Goal: Obtain resource: Download file/media

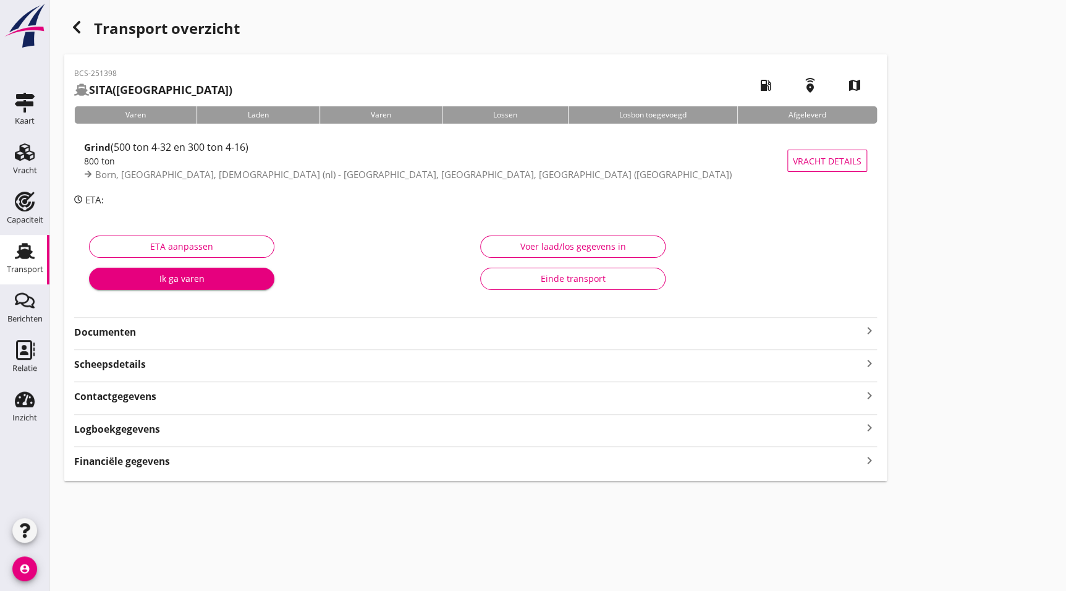
click at [176, 325] on strong "Documenten" at bounding box center [468, 332] width 788 height 14
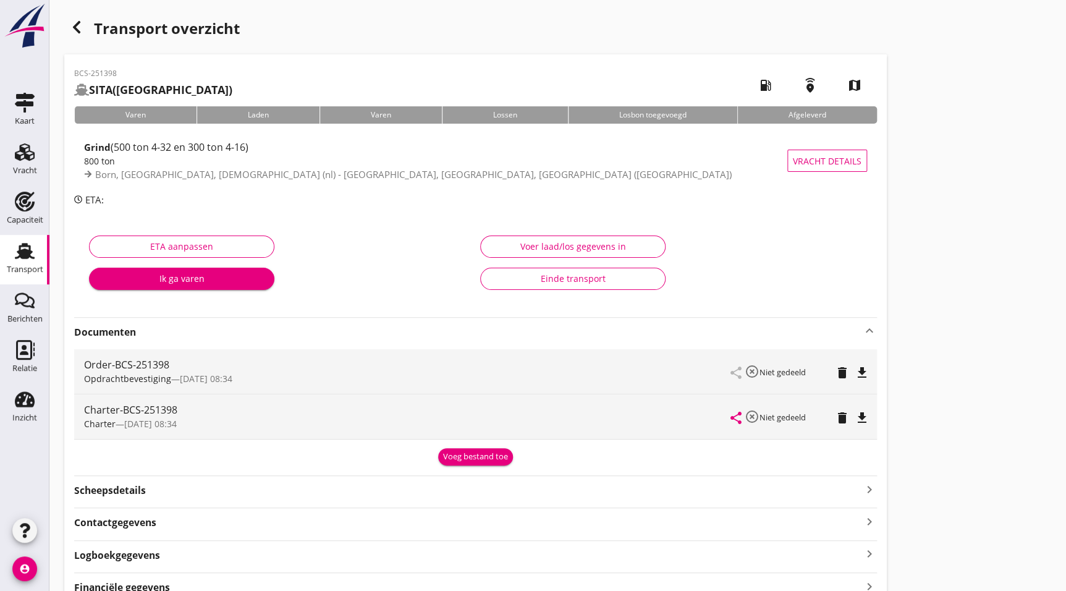
click at [859, 411] on icon "file_download" at bounding box center [861, 417] width 15 height 15
click at [91, 25] on div "Transport overzicht" at bounding box center [475, 30] width 822 height 30
click at [83, 31] on icon "button" at bounding box center [76, 27] width 15 height 15
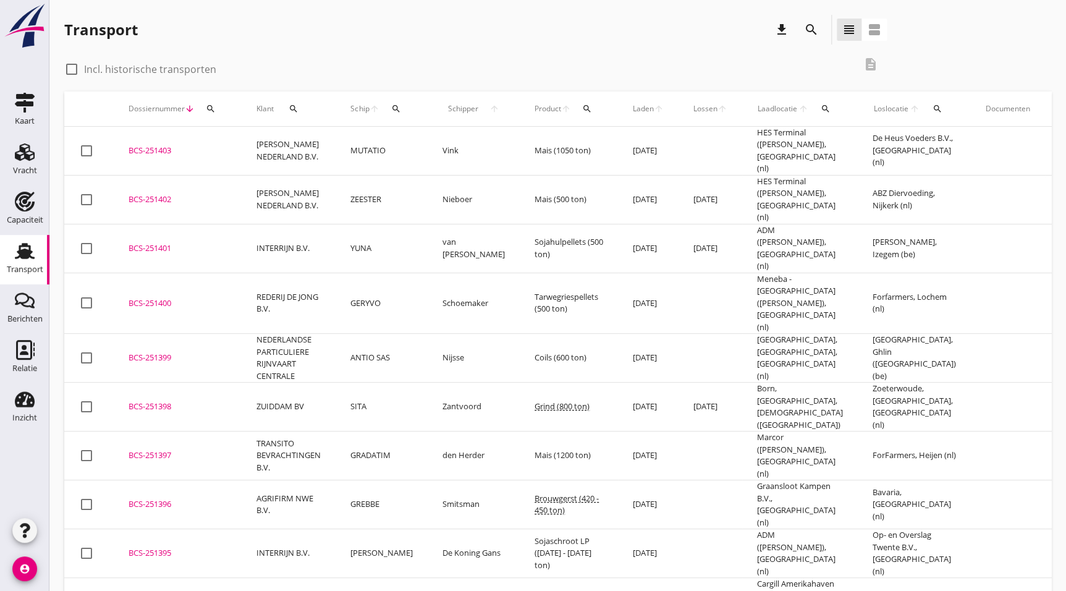
drag, startPoint x: 157, startPoint y: 313, endPoint x: 224, endPoint y: 318, distance: 67.5
click at [157, 334] on td "BCS-251399 upload_file Drop hier uw bestand om het aan het dossier toe te voegen" at bounding box center [178, 358] width 128 height 49
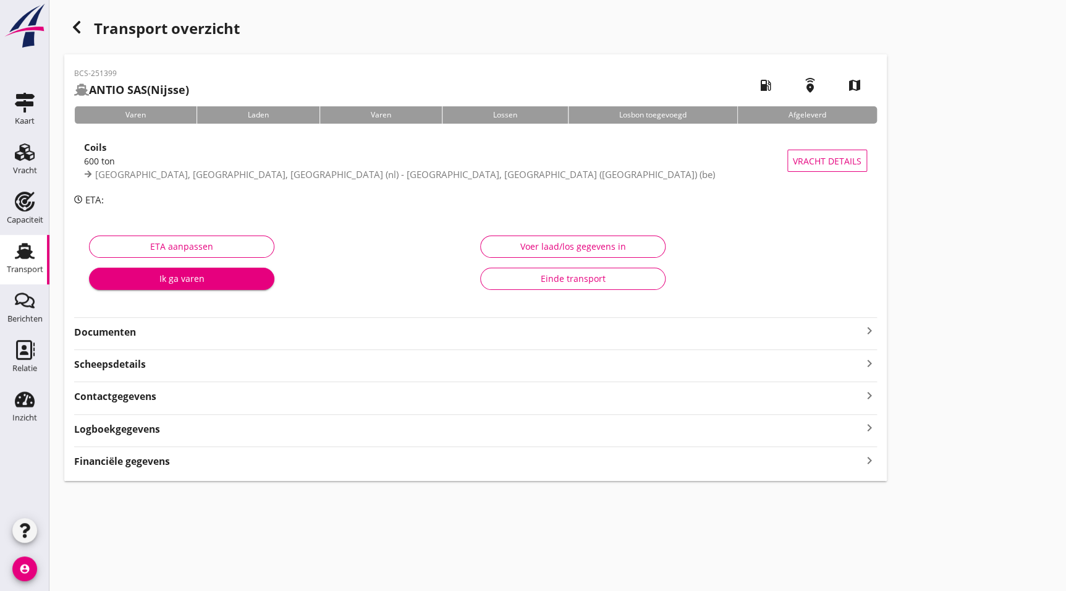
click at [151, 329] on strong "Documenten" at bounding box center [468, 332] width 788 height 14
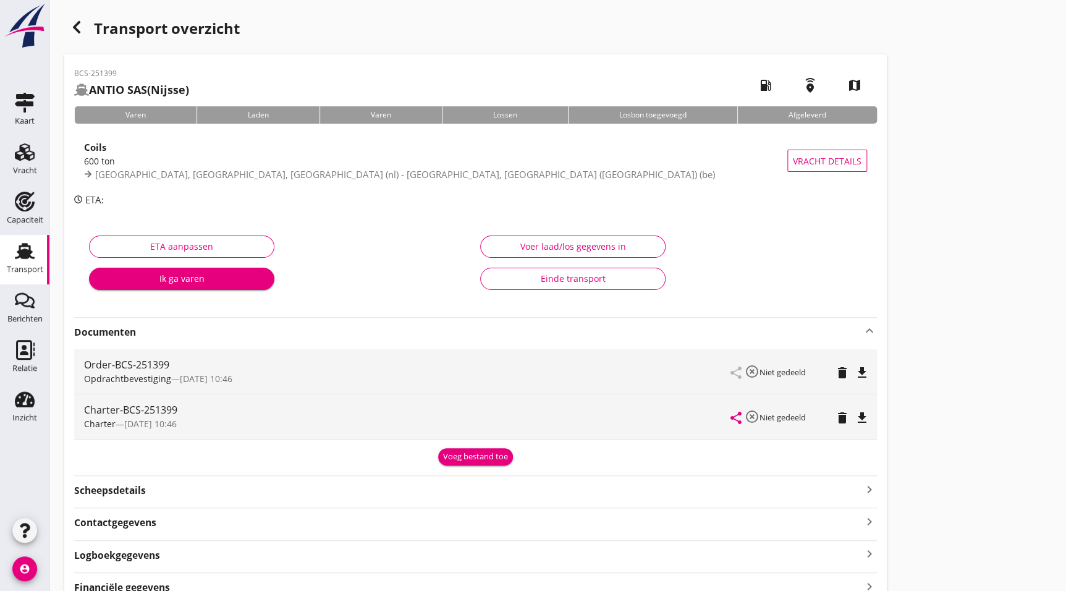
click at [869, 410] on div "Charter-BCS-251399 Charter — 11/09 10:46 share highlight_off Niet gedeeld delet…" at bounding box center [475, 416] width 802 height 44
click at [865, 414] on icon "file_download" at bounding box center [861, 417] width 15 height 15
click at [73, 24] on icon "button" at bounding box center [76, 27] width 15 height 15
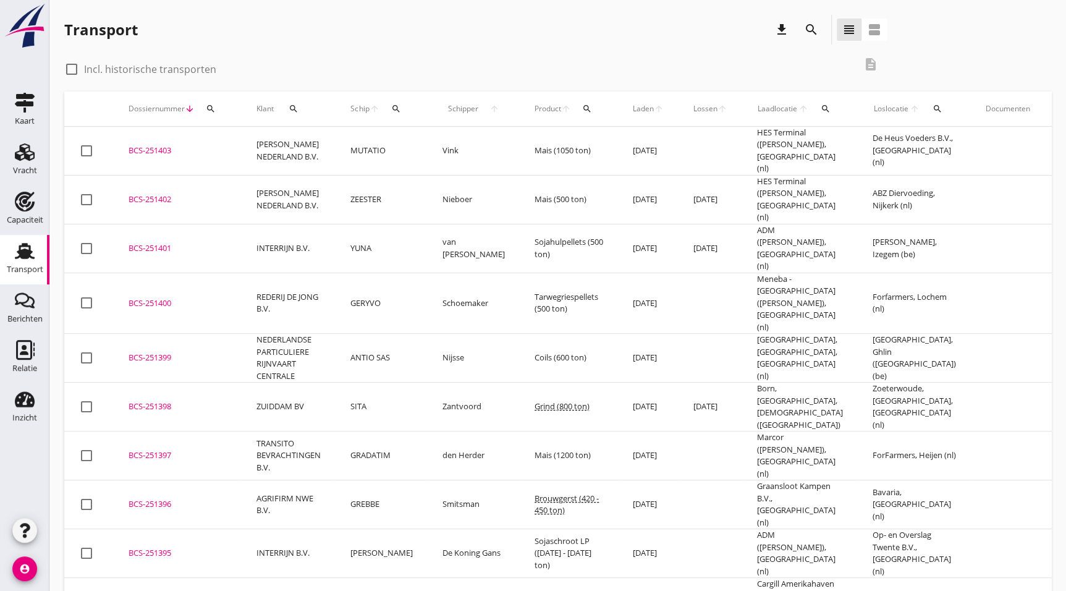
click at [174, 283] on td "BCS-251400 upload_file Drop hier uw bestand om het aan het dossier toe te voegen" at bounding box center [178, 302] width 128 height 61
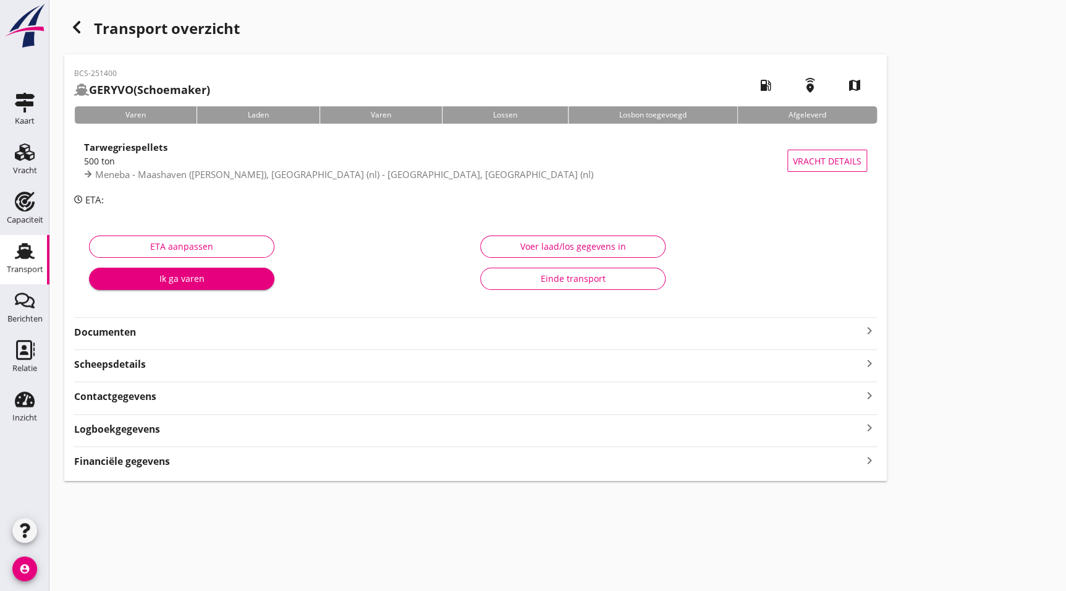
click at [99, 321] on div "Documenten keyboard_arrow_right" at bounding box center [475, 328] width 802 height 22
click at [148, 334] on strong "Documenten" at bounding box center [468, 332] width 788 height 14
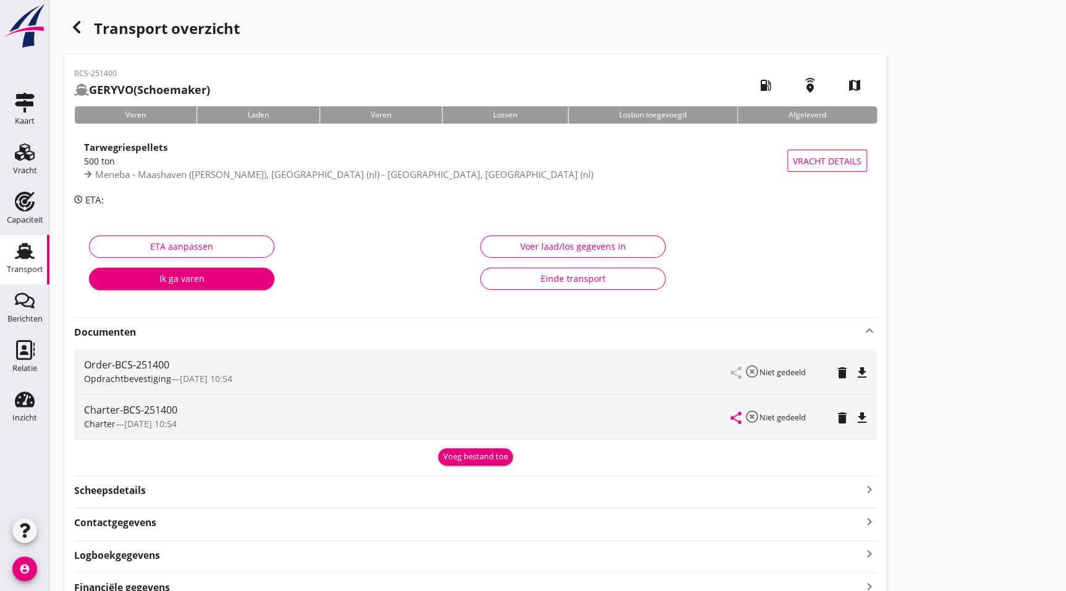
click at [859, 418] on icon "file_download" at bounding box center [861, 417] width 15 height 15
click at [77, 36] on div "button" at bounding box center [76, 27] width 25 height 25
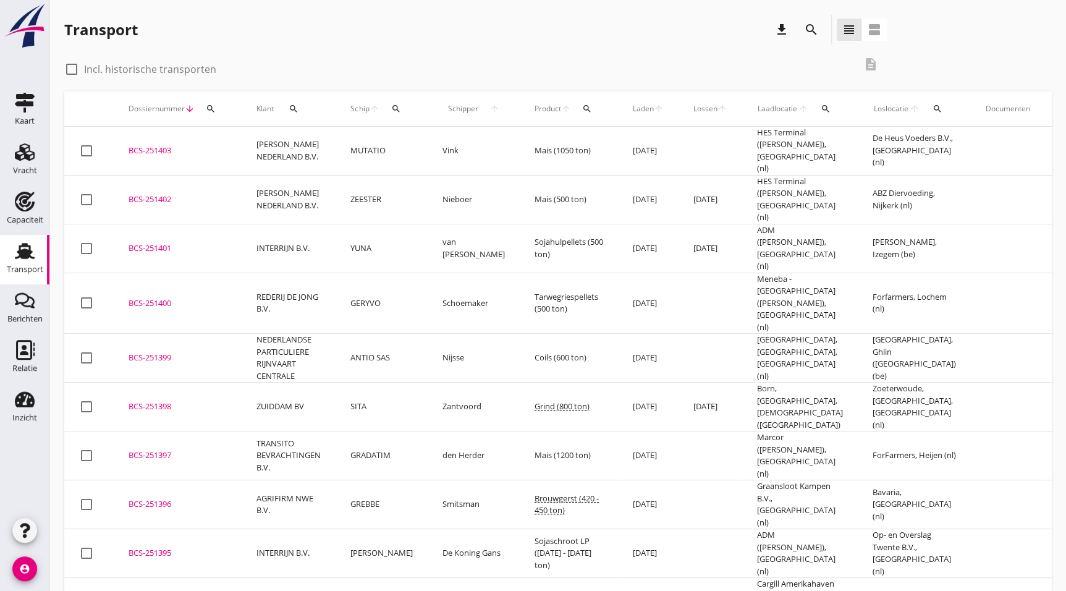
click at [814, 31] on icon "search" at bounding box center [811, 29] width 15 height 15
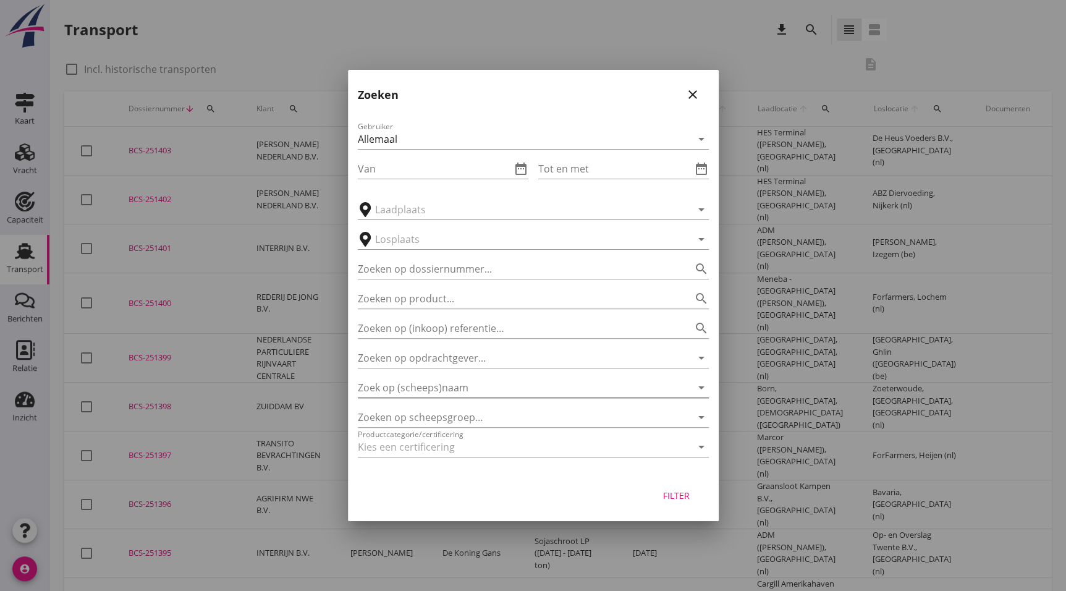
click at [468, 382] on input "Zoek op (scheeps)naam" at bounding box center [516, 387] width 316 height 20
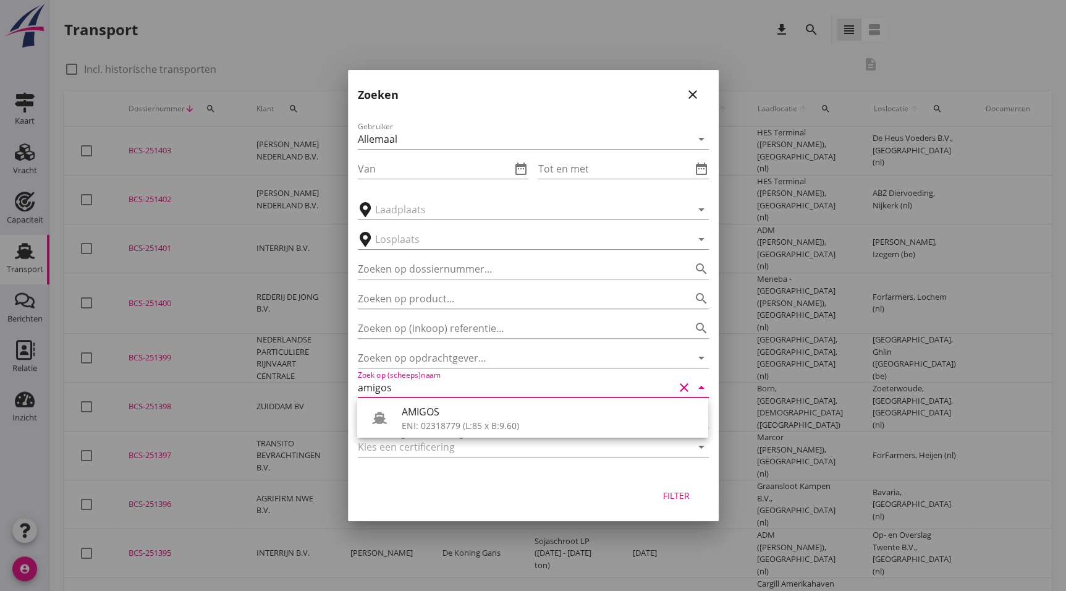
click at [460, 411] on div "AMIGOS" at bounding box center [550, 411] width 297 height 15
click at [668, 494] on div "Filter" at bounding box center [676, 495] width 35 height 13
type input "AMIGOS"
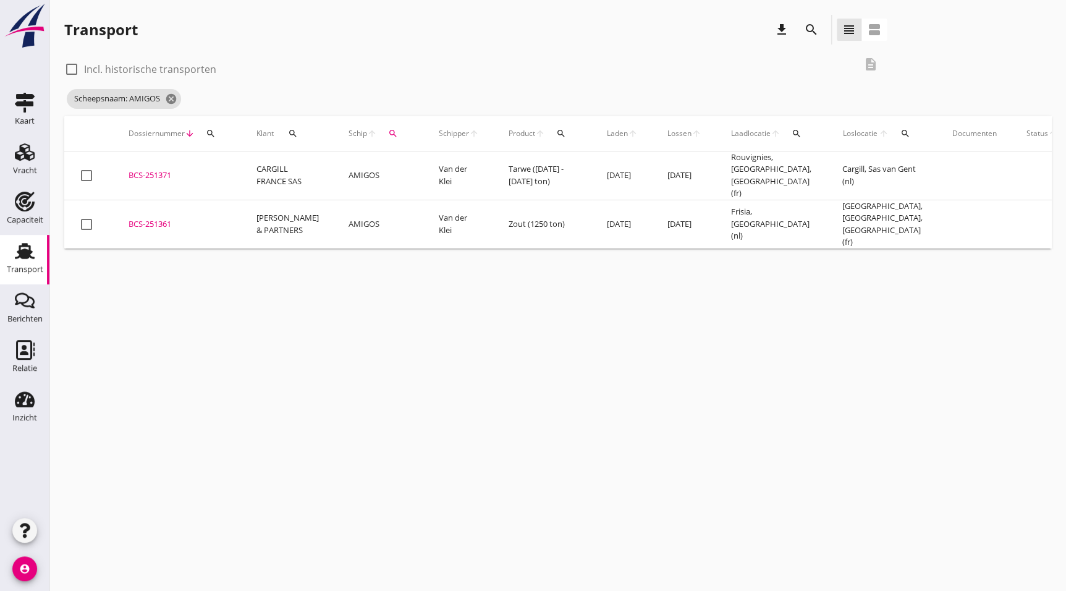
click at [148, 218] on div "BCS-251361" at bounding box center [177, 224] width 98 height 12
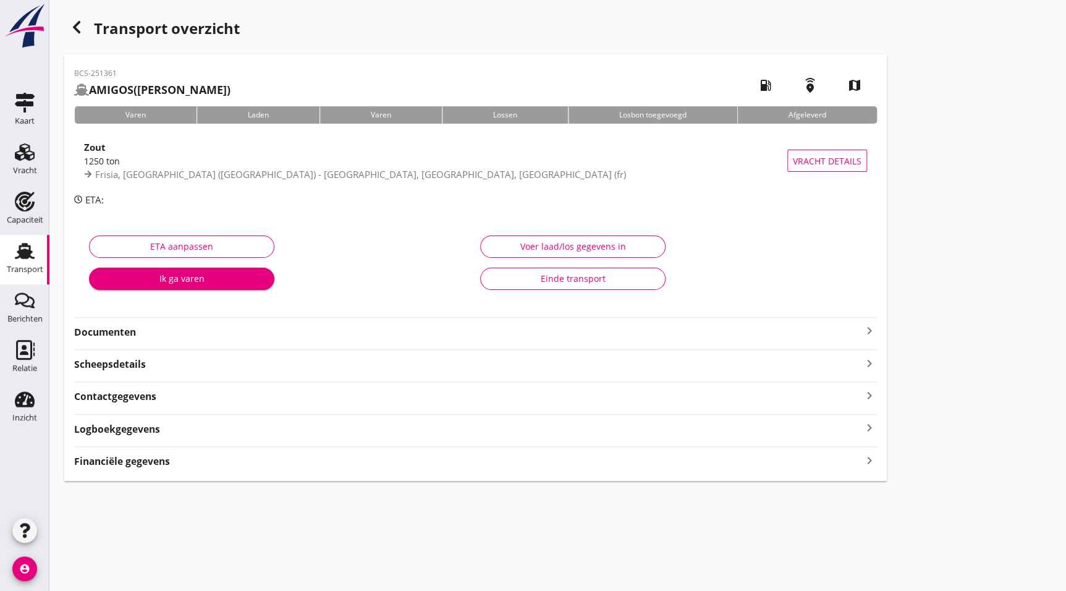
drag, startPoint x: 156, startPoint y: 229, endPoint x: 175, endPoint y: 253, distance: 30.4
click at [154, 229] on div "ETA aanpassen Ik ga varen" at bounding box center [279, 266] width 391 height 78
click at [132, 334] on strong "Documenten" at bounding box center [468, 332] width 788 height 14
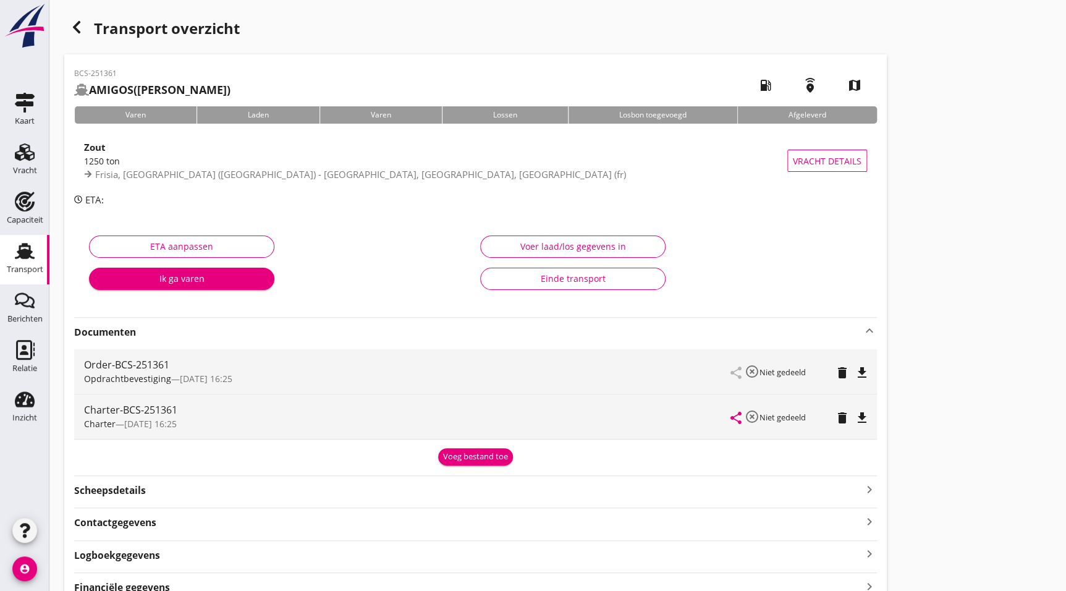
click at [863, 419] on icon "file_download" at bounding box center [861, 417] width 15 height 15
click at [75, 18] on div "button" at bounding box center [76, 27] width 25 height 25
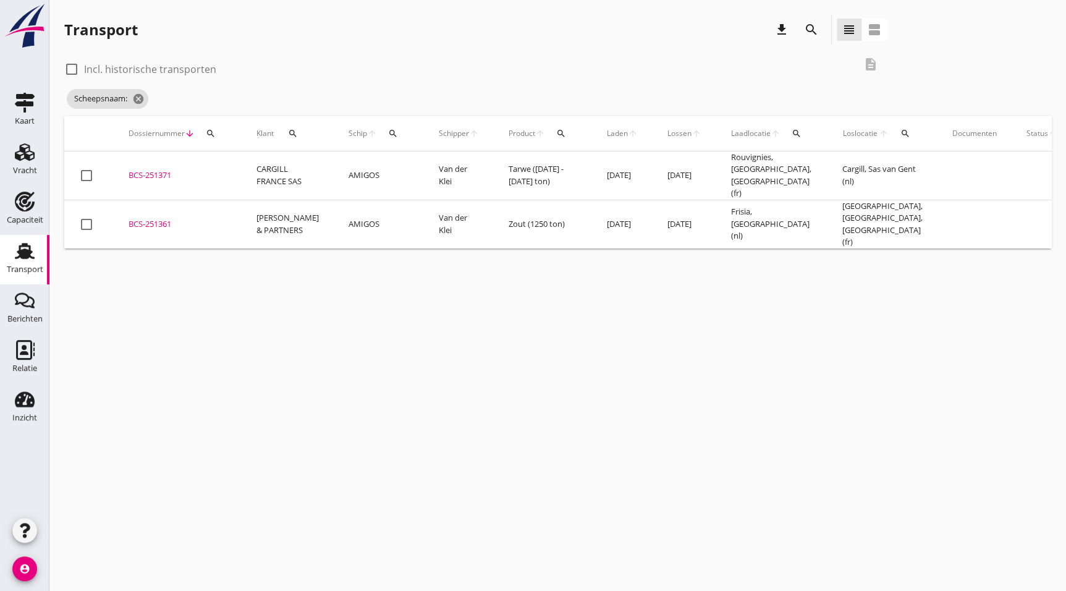
drag, startPoint x: 320, startPoint y: 429, endPoint x: 340, endPoint y: 351, distance: 80.5
click at [320, 429] on div "cancel You are impersonating another user. Transport download search view_headl…" at bounding box center [557, 295] width 1016 height 591
